Goal: Task Accomplishment & Management: Manage account settings

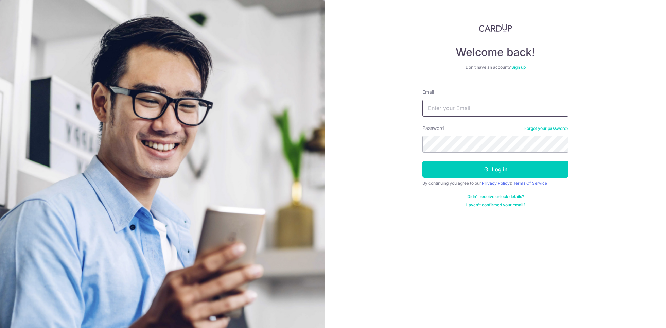
click at [445, 110] on input "Email" at bounding box center [496, 108] width 146 height 17
type input "[EMAIL_ADDRESS][DOMAIN_NAME]"
click at [441, 153] on form "Email willislaubx@gmail.com Password Forgot your password? Log in By continuing…" at bounding box center [496, 146] width 146 height 124
click at [423, 161] on button "Log in" at bounding box center [496, 169] width 146 height 17
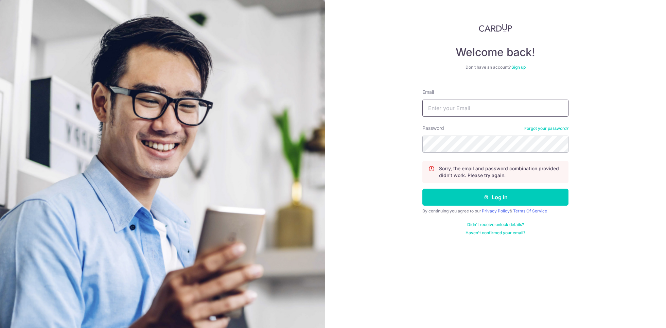
click at [463, 110] on input "Email" at bounding box center [496, 108] width 146 height 17
type input "[EMAIL_ADDRESS][DOMAIN_NAME]"
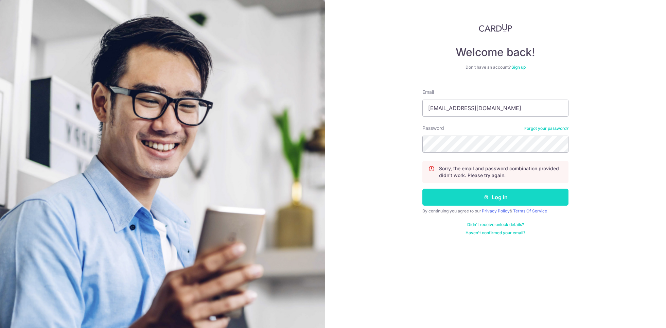
click at [469, 189] on button "Log in" at bounding box center [496, 197] width 146 height 17
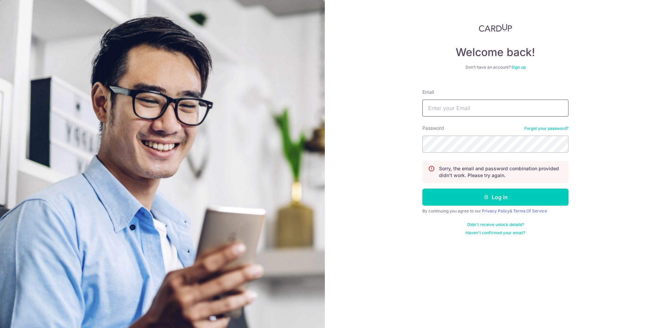
click at [442, 107] on input "Email" at bounding box center [496, 108] width 146 height 17
type input "[EMAIL_ADDRESS][DOMAIN_NAME]"
click at [423, 189] on button "Log in" at bounding box center [496, 197] width 146 height 17
click at [533, 125] on div "Password Forgot your password?" at bounding box center [496, 139] width 146 height 28
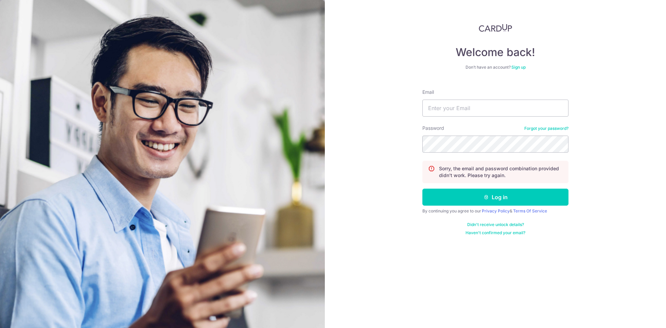
click at [531, 129] on link "Forgot your password?" at bounding box center [547, 128] width 44 height 5
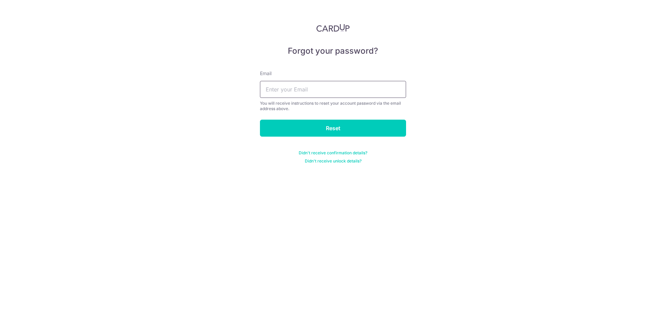
click at [342, 93] on input "text" at bounding box center [333, 89] width 146 height 17
type input "willislaubx@gmail.com"
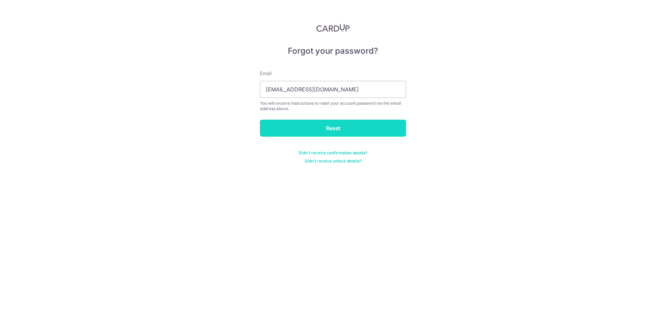
click at [313, 127] on input "Reset" at bounding box center [333, 128] width 146 height 17
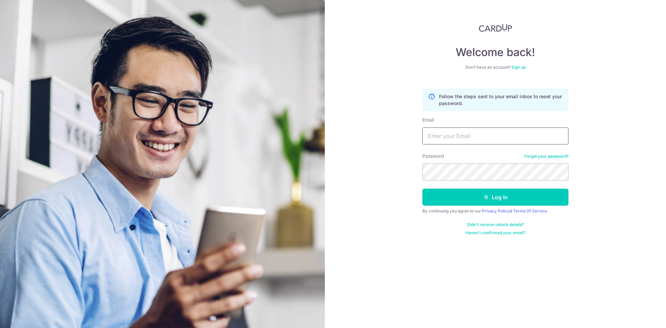
click at [470, 138] on input "Email" at bounding box center [496, 135] width 146 height 17
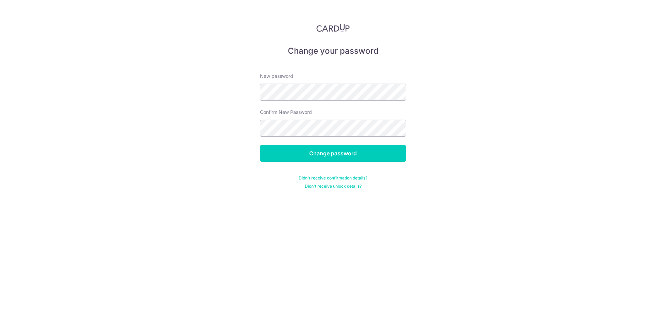
click at [319, 144] on form "New password Confirm New Password Change password Didn't receive confirmation d…" at bounding box center [333, 127] width 146 height 124
click at [313, 153] on input "Change password" at bounding box center [333, 153] width 146 height 17
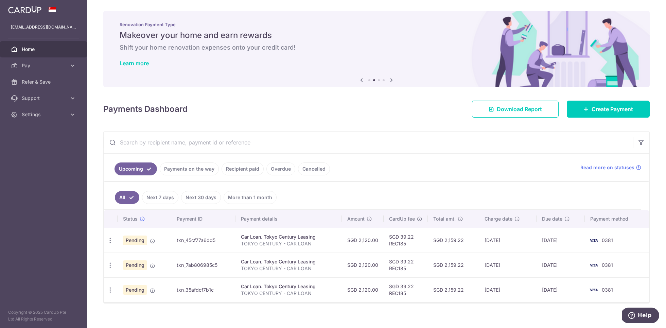
scroll to position [5, 0]
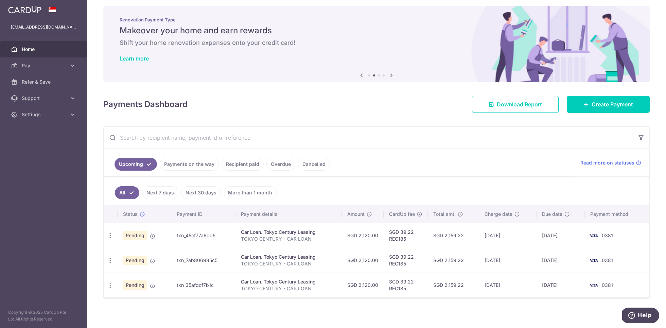
click at [423, 245] on td "SGD 39.22 REC185" at bounding box center [406, 235] width 44 height 25
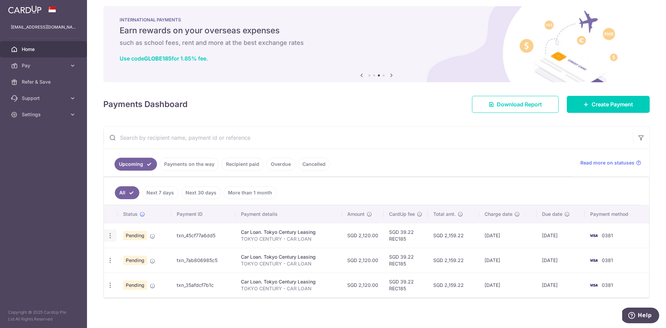
click at [110, 235] on icon "button" at bounding box center [110, 235] width 7 height 7
click at [141, 251] on span "Update payment" at bounding box center [146, 254] width 46 height 8
radio input "true"
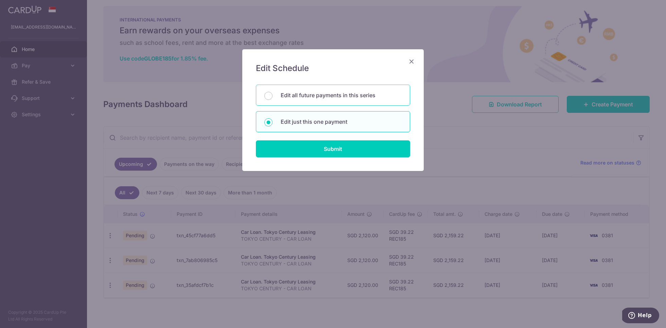
click at [338, 86] on div "Edit all future payments in this series" at bounding box center [333, 95] width 154 height 21
radio input "true"
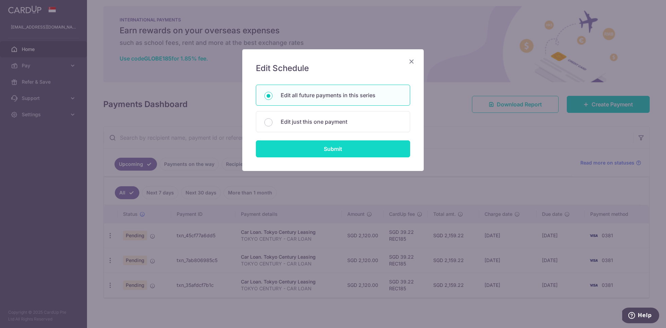
click at [341, 147] on input "Submit" at bounding box center [333, 148] width 154 height 17
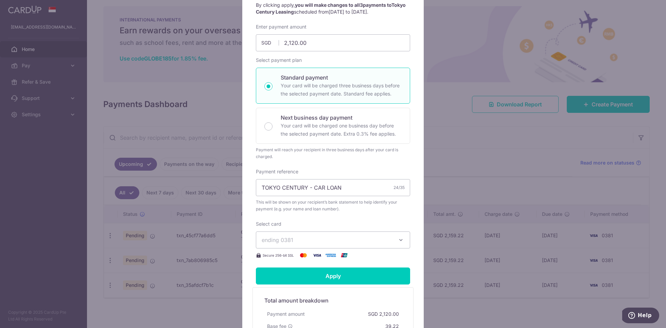
scroll to position [102, 0]
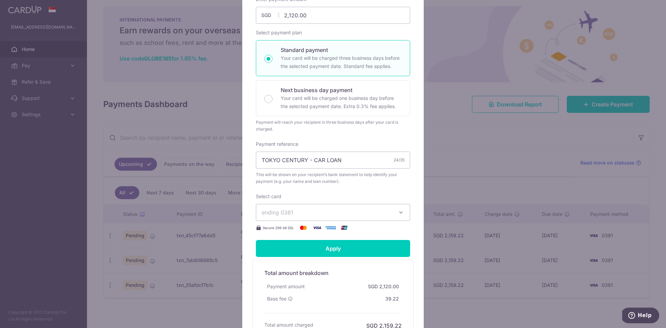
click at [321, 216] on button "ending 0381" at bounding box center [333, 212] width 154 height 17
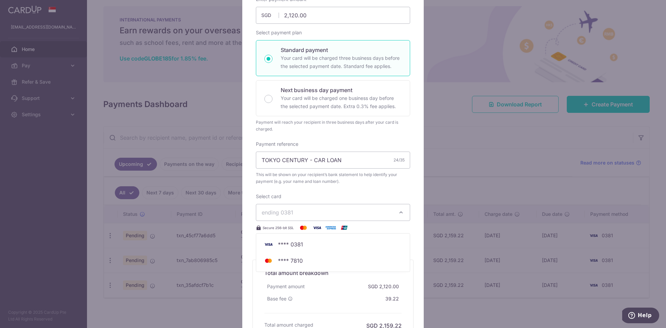
click at [336, 211] on span "ending 0381" at bounding box center [327, 212] width 131 height 8
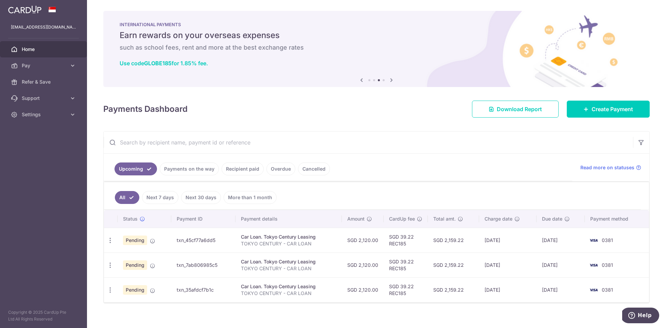
scroll to position [0, 0]
click at [72, 66] on icon at bounding box center [72, 65] width 7 height 7
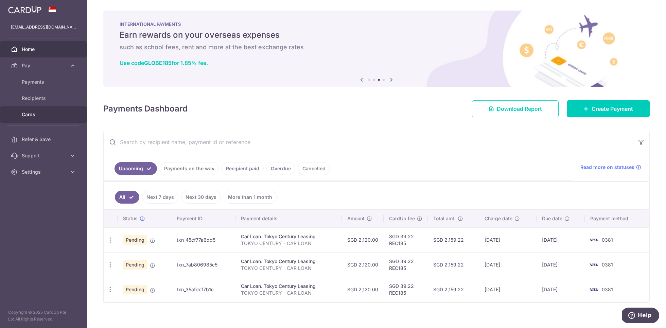
click at [43, 119] on link "Cards" at bounding box center [43, 114] width 87 height 16
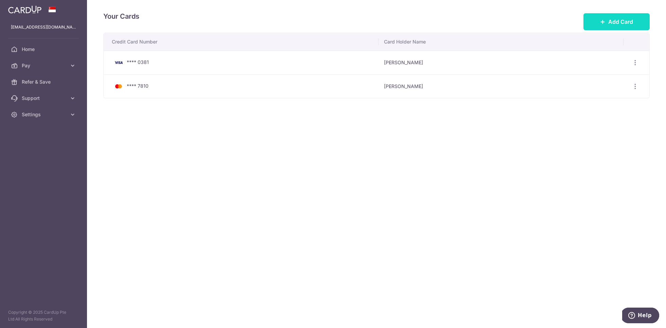
click at [601, 24] on icon at bounding box center [602, 21] width 5 height 5
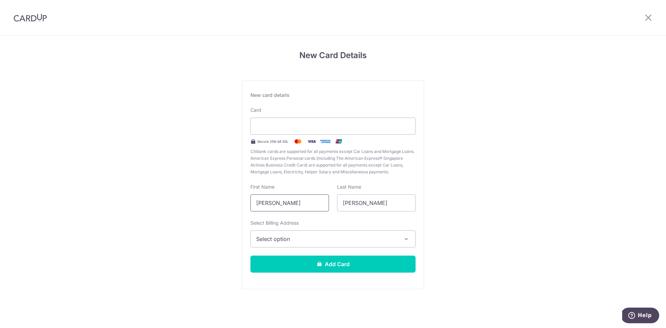
click at [276, 200] on input "Willis" at bounding box center [290, 202] width 79 height 17
click at [360, 200] on input "Lau" at bounding box center [376, 202] width 79 height 17
click at [287, 233] on button "Select option" at bounding box center [333, 238] width 165 height 17
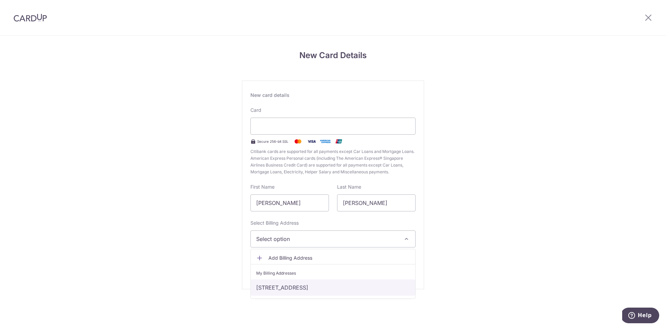
click at [287, 290] on link "418 Woodlands St 41 #06-115, Singapore, Singapore-730418" at bounding box center [333, 287] width 165 height 16
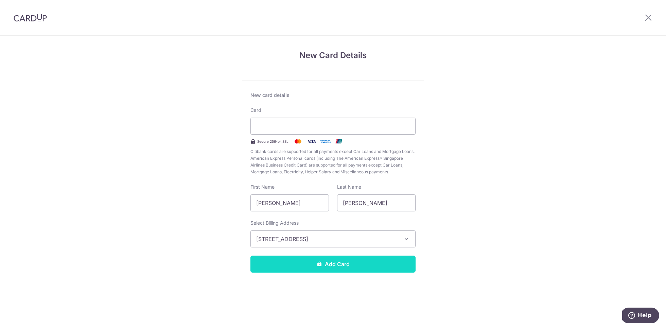
click at [323, 260] on button "Add Card" at bounding box center [333, 264] width 165 height 17
click at [352, 269] on button "Add Card" at bounding box center [333, 264] width 165 height 17
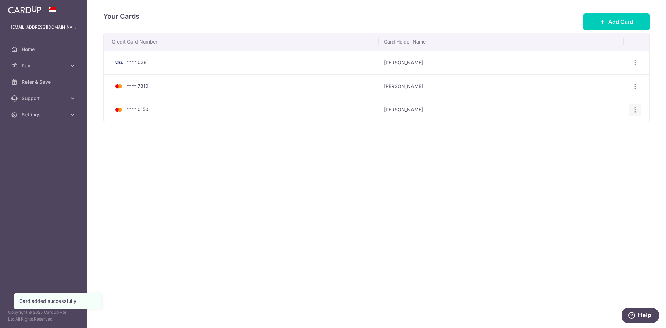
click at [638, 109] on icon "button" at bounding box center [635, 109] width 7 height 7
click at [35, 49] on span "Home" at bounding box center [44, 49] width 45 height 7
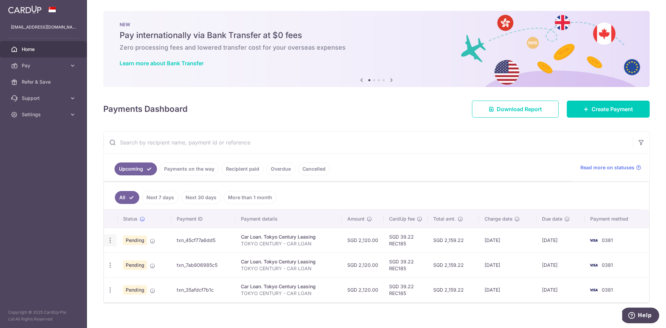
click at [108, 239] on icon "button" at bounding box center [110, 240] width 7 height 7
click at [167, 198] on link "Next 7 days" at bounding box center [160, 197] width 36 height 13
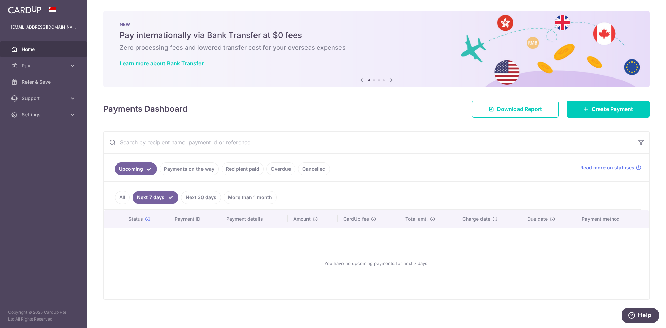
click at [123, 193] on link "All" at bounding box center [122, 197] width 15 height 13
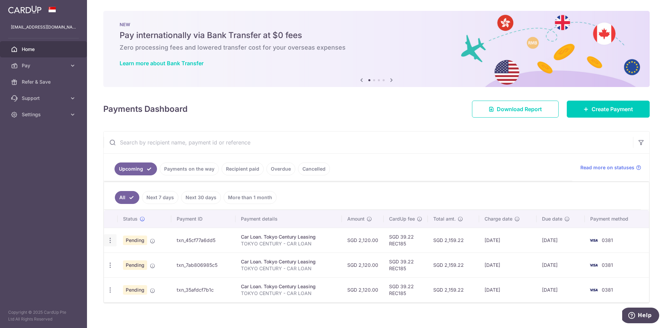
click at [108, 240] on icon "button" at bounding box center [110, 240] width 7 height 7
click at [142, 261] on link "Update payment" at bounding box center [139, 259] width 71 height 16
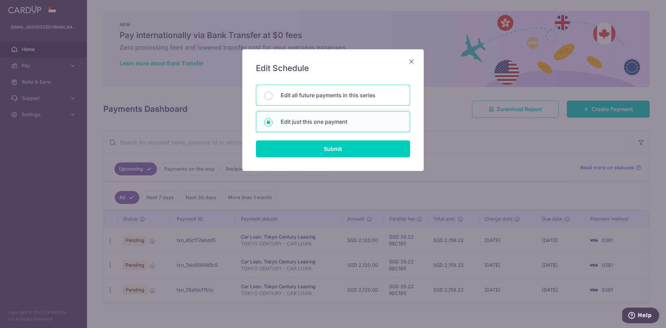
click at [363, 92] on p "Edit all future payments in this series" at bounding box center [341, 95] width 121 height 8
click at [273, 92] on input "Edit all future payments in this series" at bounding box center [268, 96] width 8 height 8
radio input "true"
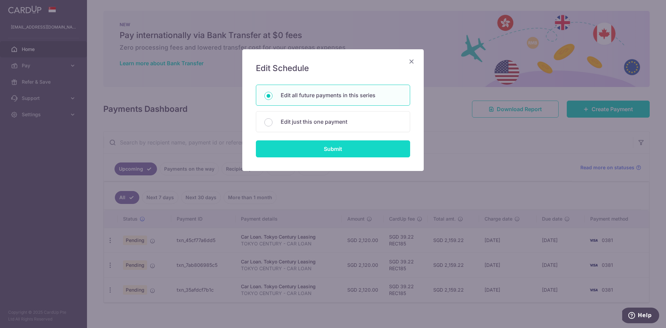
click at [341, 148] on input "Submit" at bounding box center [333, 148] width 154 height 17
radio input "true"
type input "2,120.00"
type input "TOKYO CENTURY - CAR LOAN"
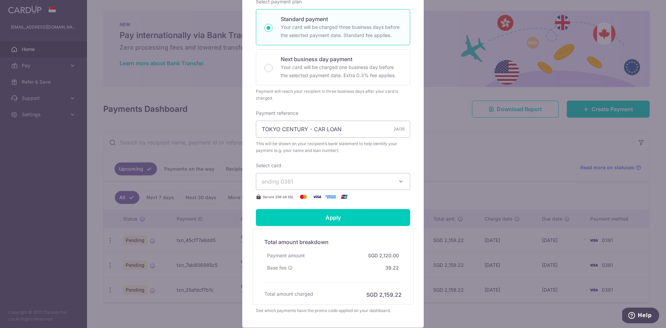
scroll to position [133, 0]
click at [307, 178] on span "ending 0381" at bounding box center [327, 181] width 131 height 8
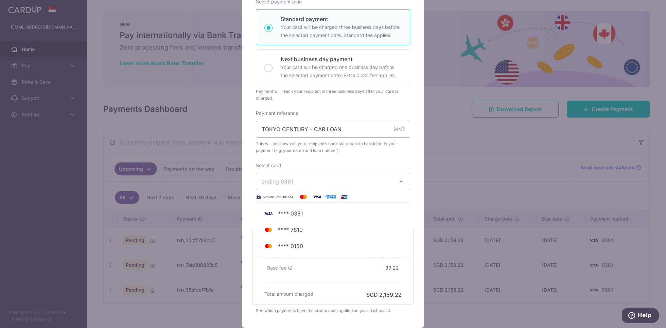
click at [303, 245] on span "**** 0150" at bounding box center [333, 246] width 143 height 8
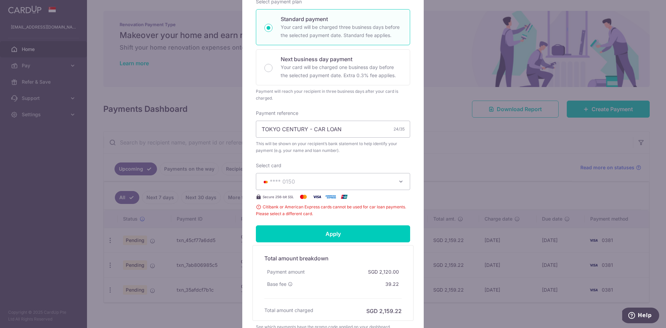
click at [348, 181] on span "**** 0150" at bounding box center [327, 181] width 131 height 8
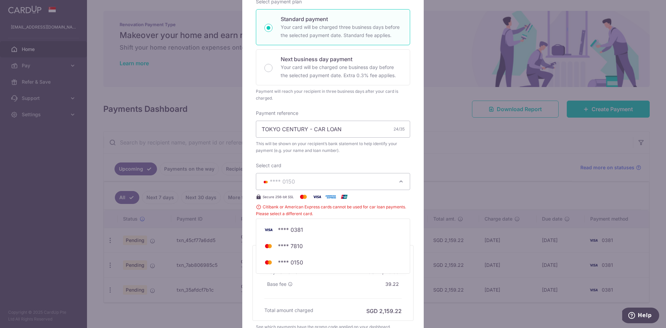
click at [327, 259] on span "**** 0150" at bounding box center [333, 262] width 143 height 8
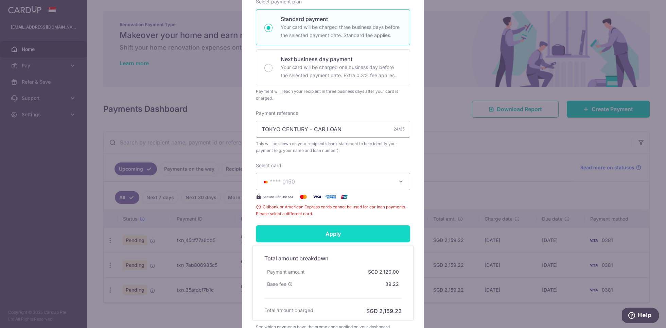
click at [345, 233] on input "Apply" at bounding box center [333, 233] width 154 height 17
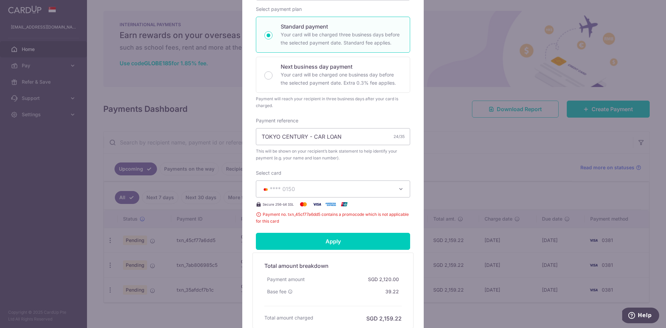
scroll to position [0, 0]
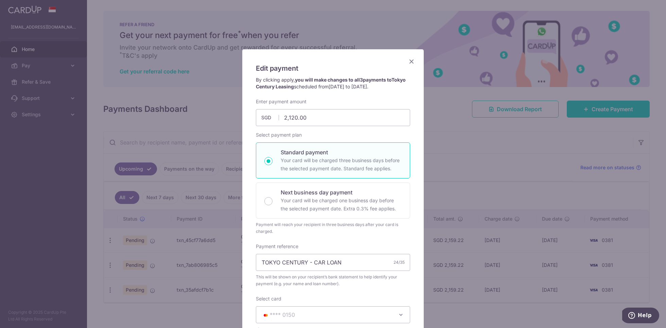
click at [411, 59] on icon "Close" at bounding box center [412, 61] width 8 height 8
